Goal: Transaction & Acquisition: Obtain resource

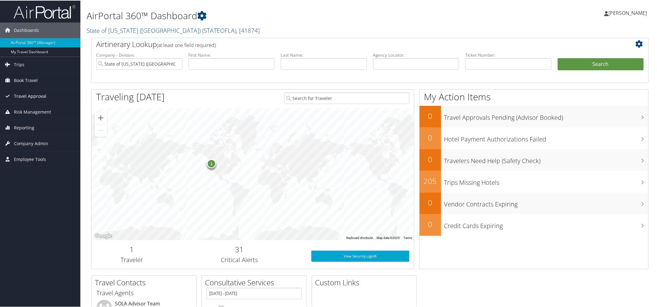
click at [25, 95] on span "Travel Approval" at bounding box center [30, 95] width 32 height 15
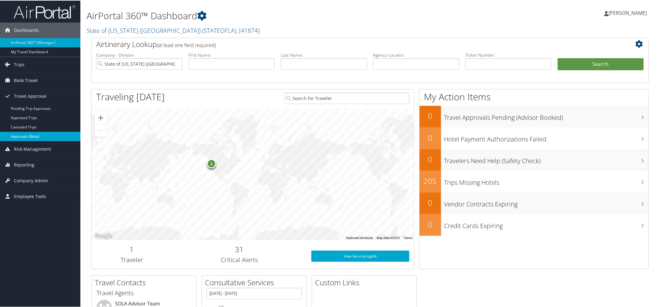
click at [27, 135] on link "Approvals (Beta)" at bounding box center [40, 135] width 80 height 9
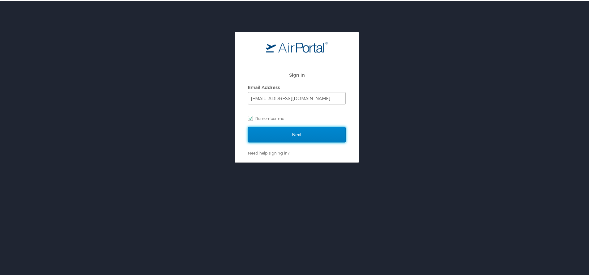
click at [266, 135] on input "Next" at bounding box center [297, 133] width 98 height 15
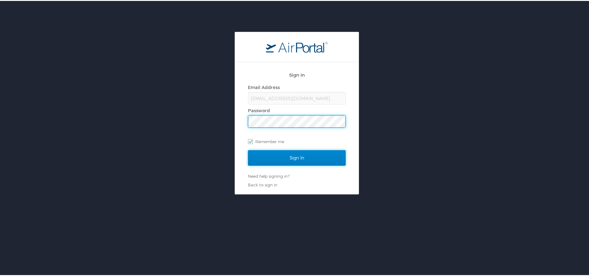
click at [264, 160] on input "Sign In" at bounding box center [297, 156] width 98 height 15
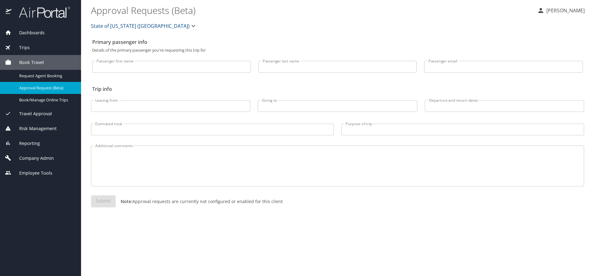
click at [36, 113] on span "Travel Approval" at bounding box center [31, 113] width 41 height 7
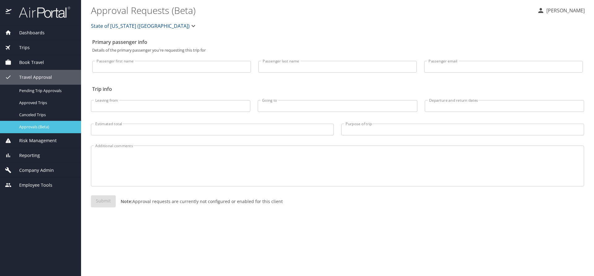
click at [39, 127] on span "Approvals (Beta)" at bounding box center [46, 127] width 54 height 6
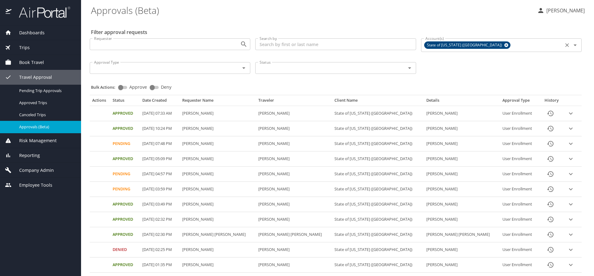
click at [504, 44] on icon at bounding box center [506, 45] width 4 height 4
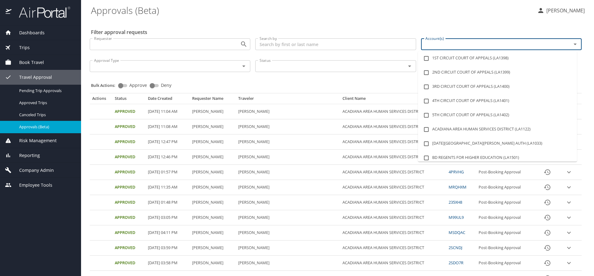
click at [452, 45] on input "Account(s)" at bounding box center [492, 44] width 139 height 8
type input "lsu"
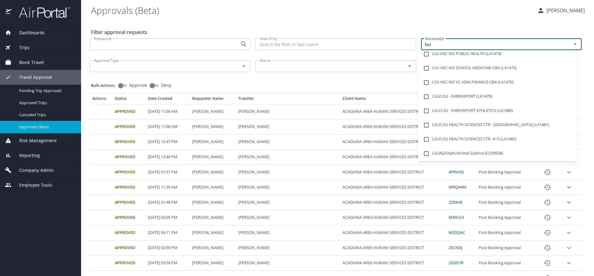
scroll to position [62, 0]
click at [473, 124] on li "LSU/LSU HEALTH SCIENCES CTR - SHREVEPORT (LA1481)" at bounding box center [497, 125] width 159 height 14
checkbox input "true"
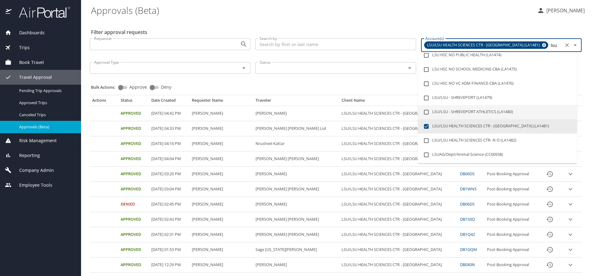
type input "lsu"
click at [361, 81] on div "Bulk Actions: Approve Deny" at bounding box center [337, 85] width 493 height 14
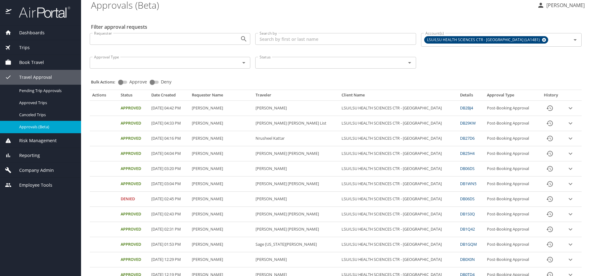
scroll to position [0, 0]
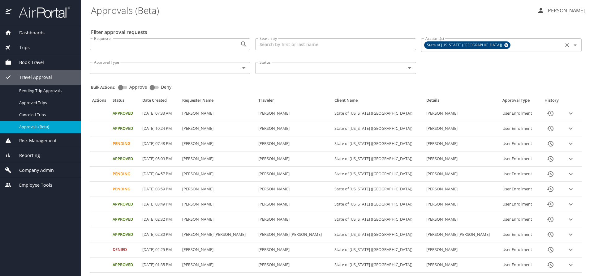
click at [504, 45] on icon at bounding box center [506, 45] width 4 height 4
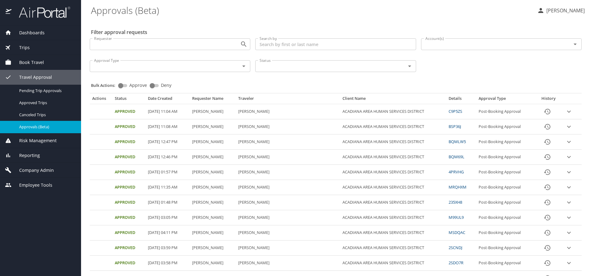
click at [471, 45] on input "Account(s)" at bounding box center [492, 44] width 139 height 8
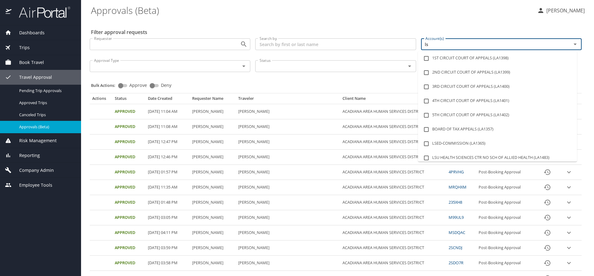
type input "lsu"
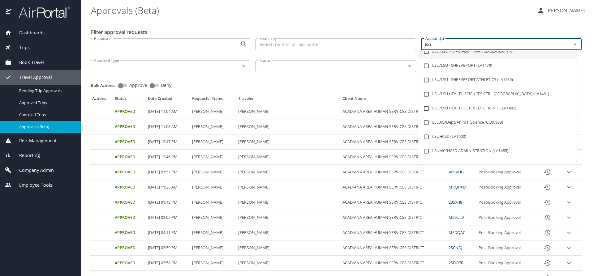
scroll to position [93, 0]
click at [506, 93] on li "LSU/LSU HEALTH SCIENCES CTR - SHREVEPORT (LA1481)" at bounding box center [497, 94] width 159 height 14
checkbox input "true"
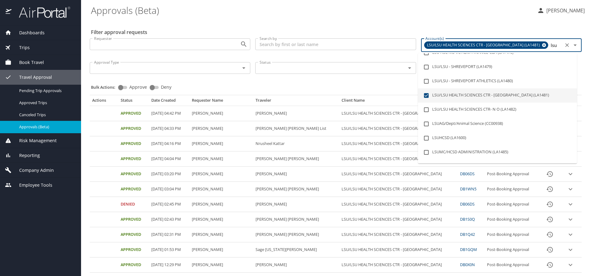
type input "lsu"
click at [366, 82] on div "Bulk Actions: Approve Deny" at bounding box center [337, 85] width 493 height 14
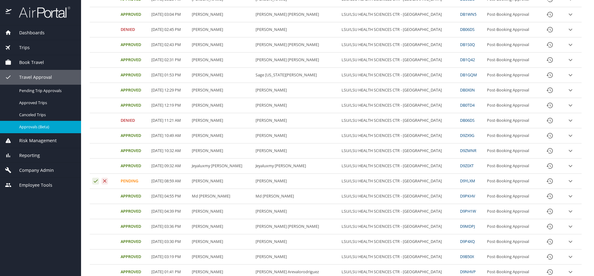
scroll to position [186, 0]
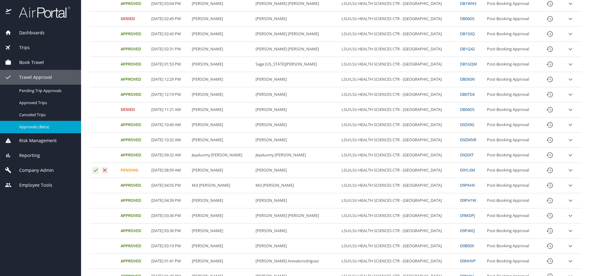
click at [567, 171] on icon "expand row" at bounding box center [570, 170] width 7 height 7
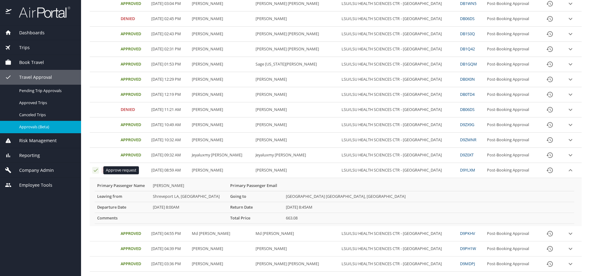
click at [95, 170] on icon "Approval table" at bounding box center [96, 170] width 6 height 6
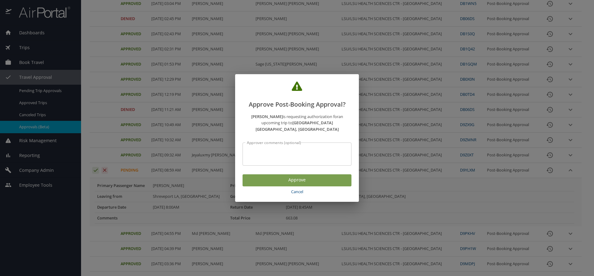
click at [311, 177] on span "Approve" at bounding box center [296, 180] width 99 height 8
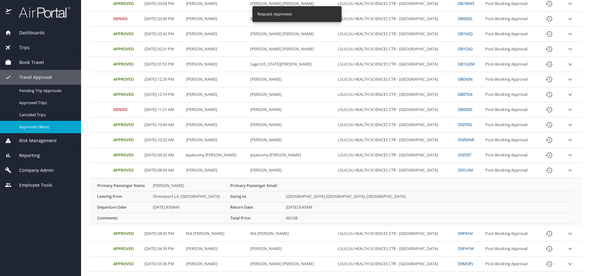
click at [566, 170] on icon "expand row" at bounding box center [569, 170] width 7 height 7
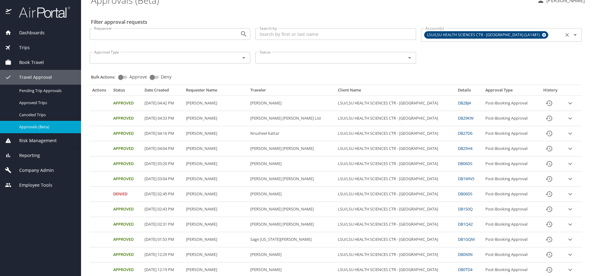
scroll to position [0, 0]
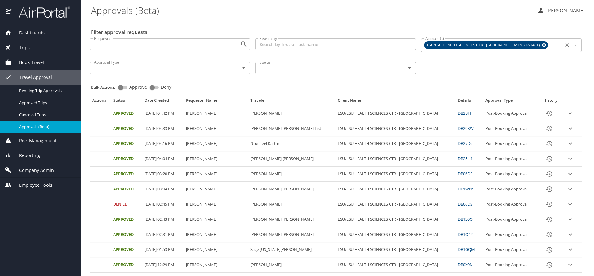
click at [17, 46] on span "Trips" at bounding box center [20, 47] width 18 height 7
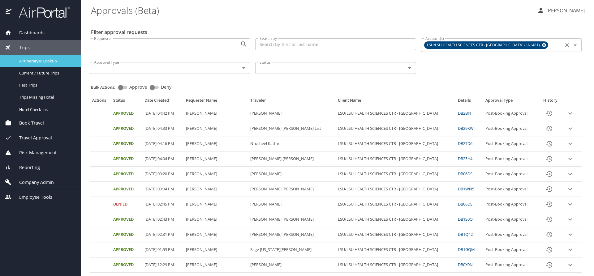
click at [30, 59] on span "Airtinerary® Lookup" at bounding box center [46, 61] width 54 height 6
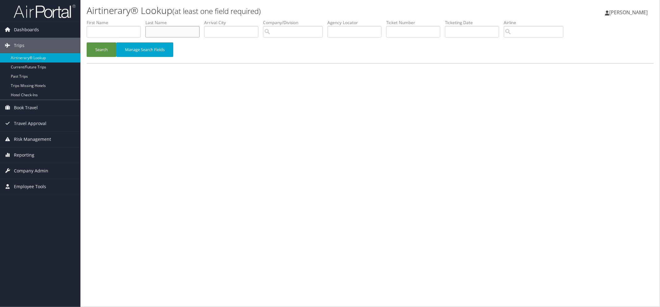
click at [165, 29] on input "text" at bounding box center [172, 31] width 54 height 11
type input "mahoney"
click at [99, 48] on button "Search" at bounding box center [102, 49] width 30 height 15
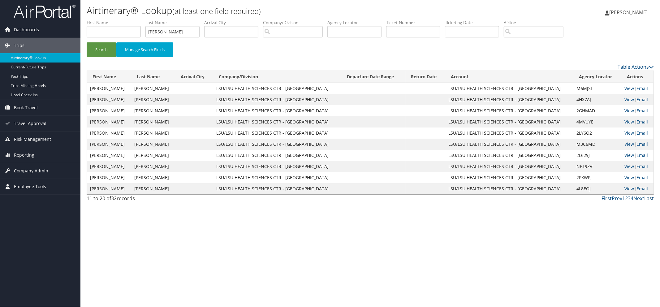
click at [649, 196] on link "Last" at bounding box center [649, 198] width 10 height 7
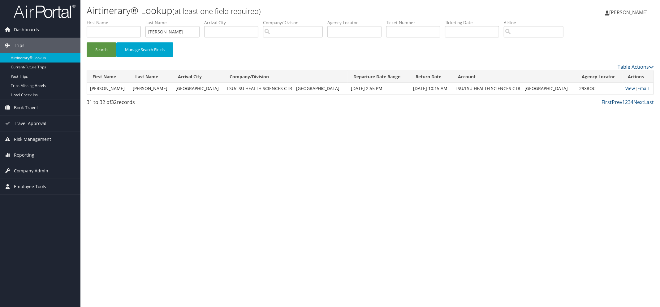
click at [618, 103] on link "Prev" at bounding box center [617, 102] width 11 height 7
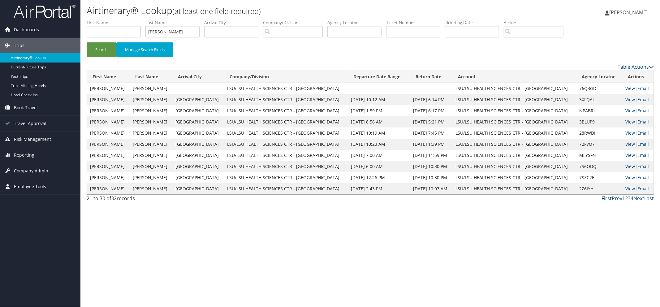
click at [610, 199] on link "First" at bounding box center [606, 198] width 10 height 7
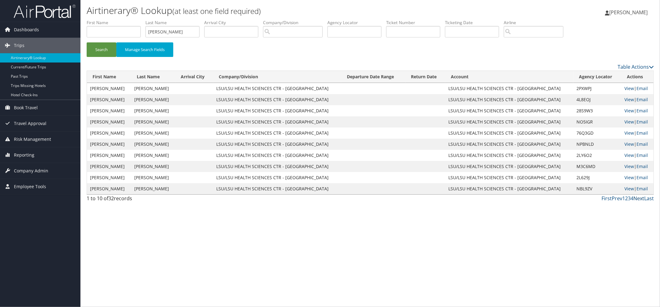
click at [639, 199] on link "Next" at bounding box center [638, 198] width 11 height 7
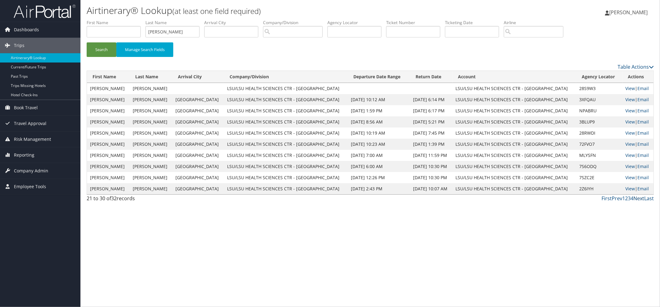
click at [639, 199] on link "Next" at bounding box center [638, 198] width 11 height 7
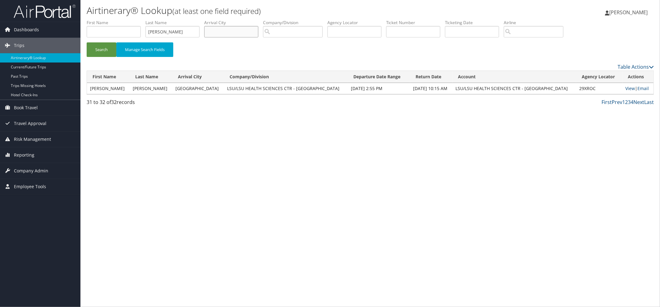
click at [245, 30] on input "text" at bounding box center [231, 31] width 54 height 11
type input "las vegas"
click at [100, 50] on button "Search" at bounding box center [102, 49] width 30 height 15
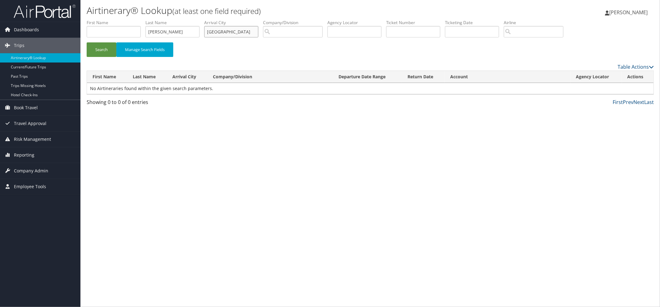
drag, startPoint x: 239, startPoint y: 32, endPoint x: 194, endPoint y: 27, distance: 45.7
click at [195, 19] on ul "First Name Last Name mahoney Departure City Arrival City las vegas Company/Divi…" at bounding box center [370, 19] width 567 height 0
drag, startPoint x: 186, startPoint y: 32, endPoint x: 121, endPoint y: 32, distance: 64.7
click at [121, 19] on ul "First Name Last Name mahoney Departure City Arrival City Company/Division Airpo…" at bounding box center [370, 19] width 567 height 0
click at [98, 49] on button "Search" at bounding box center [102, 49] width 30 height 15
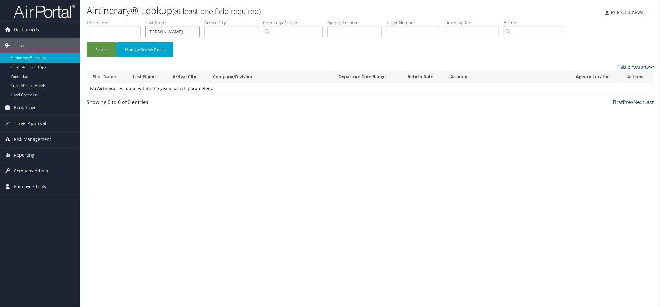
drag, startPoint x: 178, startPoint y: 32, endPoint x: 113, endPoint y: 28, distance: 65.4
click at [118, 19] on ul "First Name Last Name schaap Departure City Arrival City Company/Division Airpor…" at bounding box center [370, 19] width 567 height 0
type input "notarianni"
click at [101, 48] on button "Search" at bounding box center [102, 49] width 30 height 15
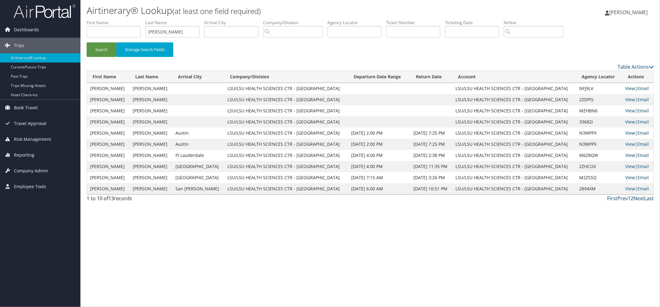
click at [649, 199] on link "Last" at bounding box center [649, 198] width 10 height 7
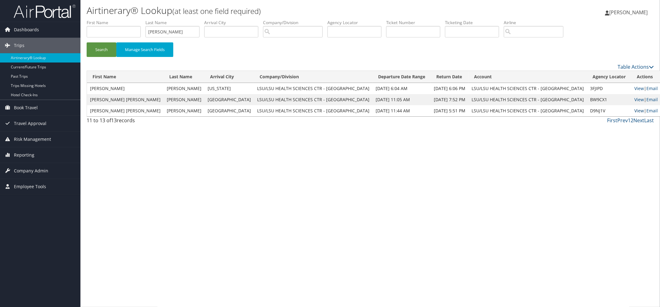
click at [634, 110] on link "View" at bounding box center [639, 111] width 10 height 6
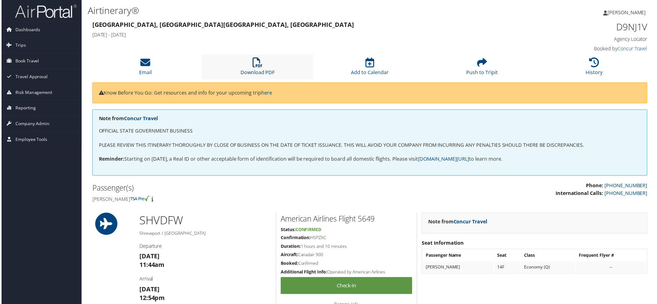
click at [257, 73] on link "Download PDF" at bounding box center [257, 68] width 34 height 15
click at [23, 45] on span "Trips" at bounding box center [19, 45] width 11 height 15
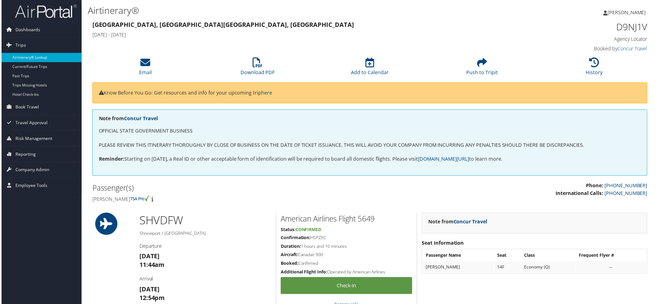
click at [26, 55] on link "Airtinerary® Lookup" at bounding box center [40, 57] width 80 height 9
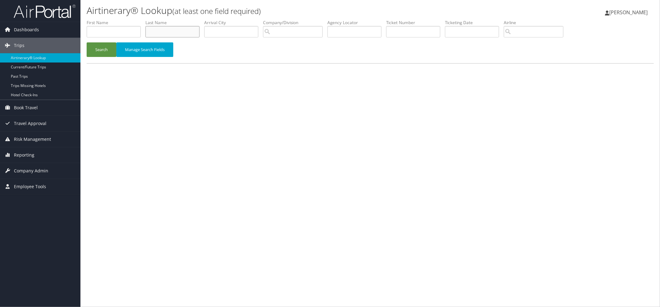
click at [164, 31] on input "text" at bounding box center [172, 31] width 54 height 11
type input "[PERSON_NAME]"
click at [95, 47] on button "Search" at bounding box center [102, 49] width 30 height 15
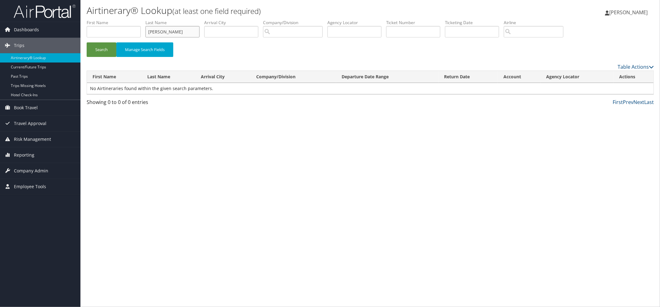
drag, startPoint x: 174, startPoint y: 32, endPoint x: 125, endPoint y: 28, distance: 49.0
click at [127, 19] on ul "First Name Last Name [PERSON_NAME] Departure City Arrival City Company/Division…" at bounding box center [370, 19] width 567 height 0
click at [116, 30] on input "text" at bounding box center [114, 31] width 54 height 11
type input "carlo"
click at [97, 49] on button "Search" at bounding box center [102, 49] width 30 height 15
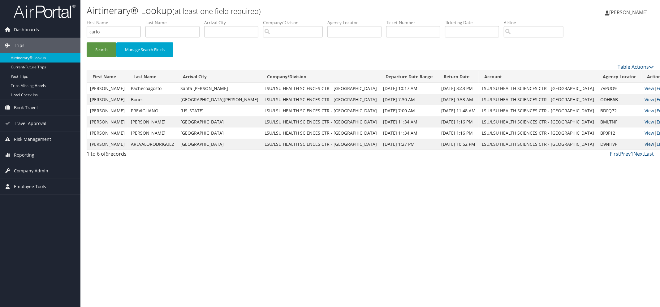
click at [644, 144] on link "View" at bounding box center [649, 144] width 10 height 6
drag, startPoint x: 126, startPoint y: 32, endPoint x: 46, endPoint y: 23, distance: 80.7
click at [48, 24] on div "Dashboards AirPortal 360™ (Manager) My Travel Dashboard Trips Airtinerary® Look…" at bounding box center [330, 153] width 660 height 307
click at [156, 32] on input "text" at bounding box center [172, 31] width 54 height 11
type input "schaap"
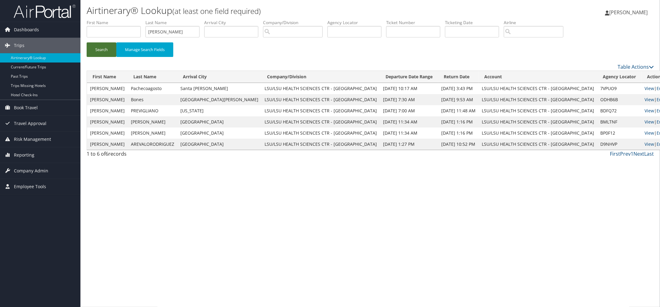
click at [98, 50] on button "Search" at bounding box center [102, 49] width 30 height 15
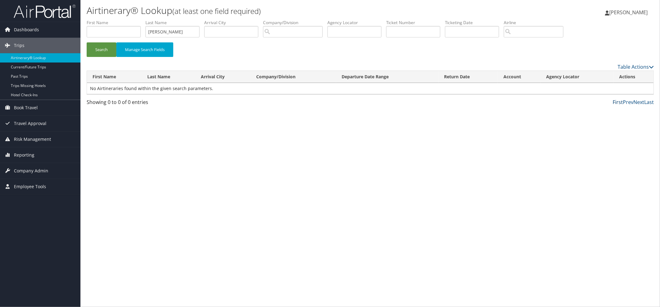
click at [617, 102] on link "First" at bounding box center [618, 102] width 10 height 7
click at [647, 103] on link "Last" at bounding box center [649, 102] width 10 height 7
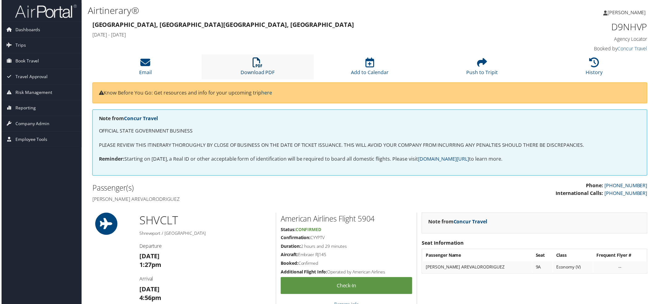
click at [258, 73] on link "Download PDF" at bounding box center [257, 68] width 34 height 15
